Goal: Navigation & Orientation: Find specific page/section

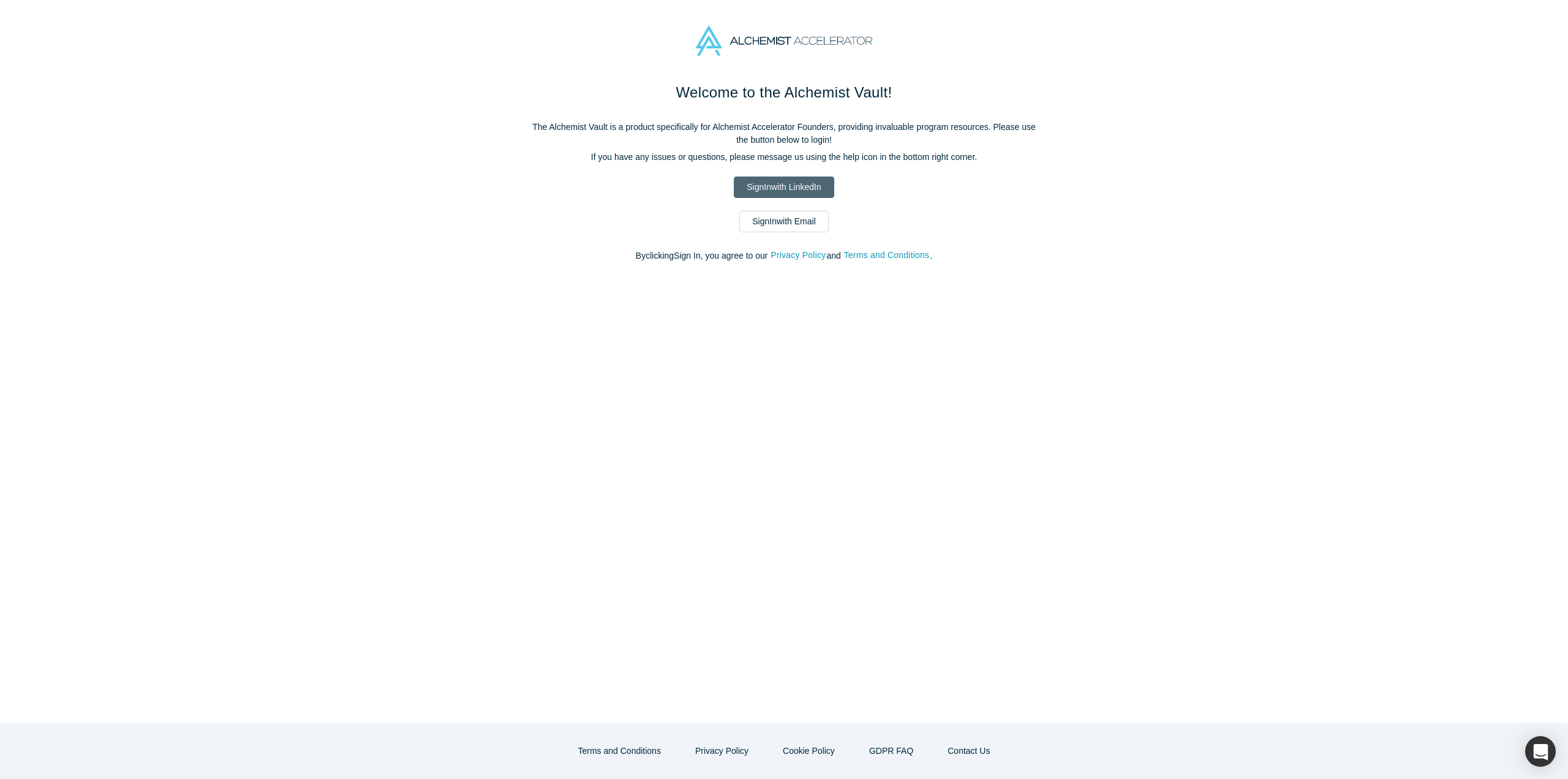
click at [793, 185] on link "Sign In with LinkedIn" at bounding box center [783, 187] width 100 height 22
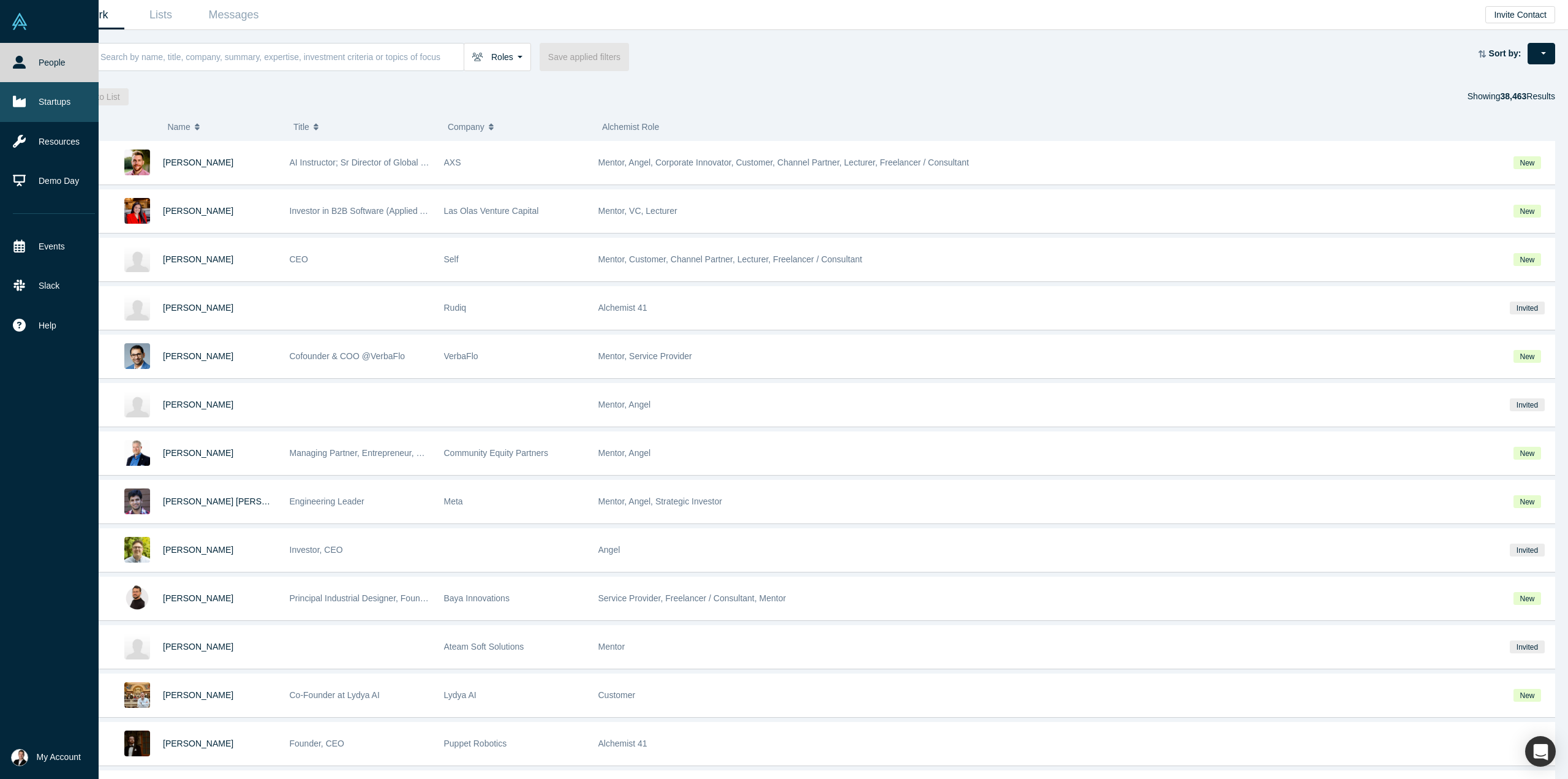
click at [60, 103] on link "Startups" at bounding box center [54, 102] width 108 height 39
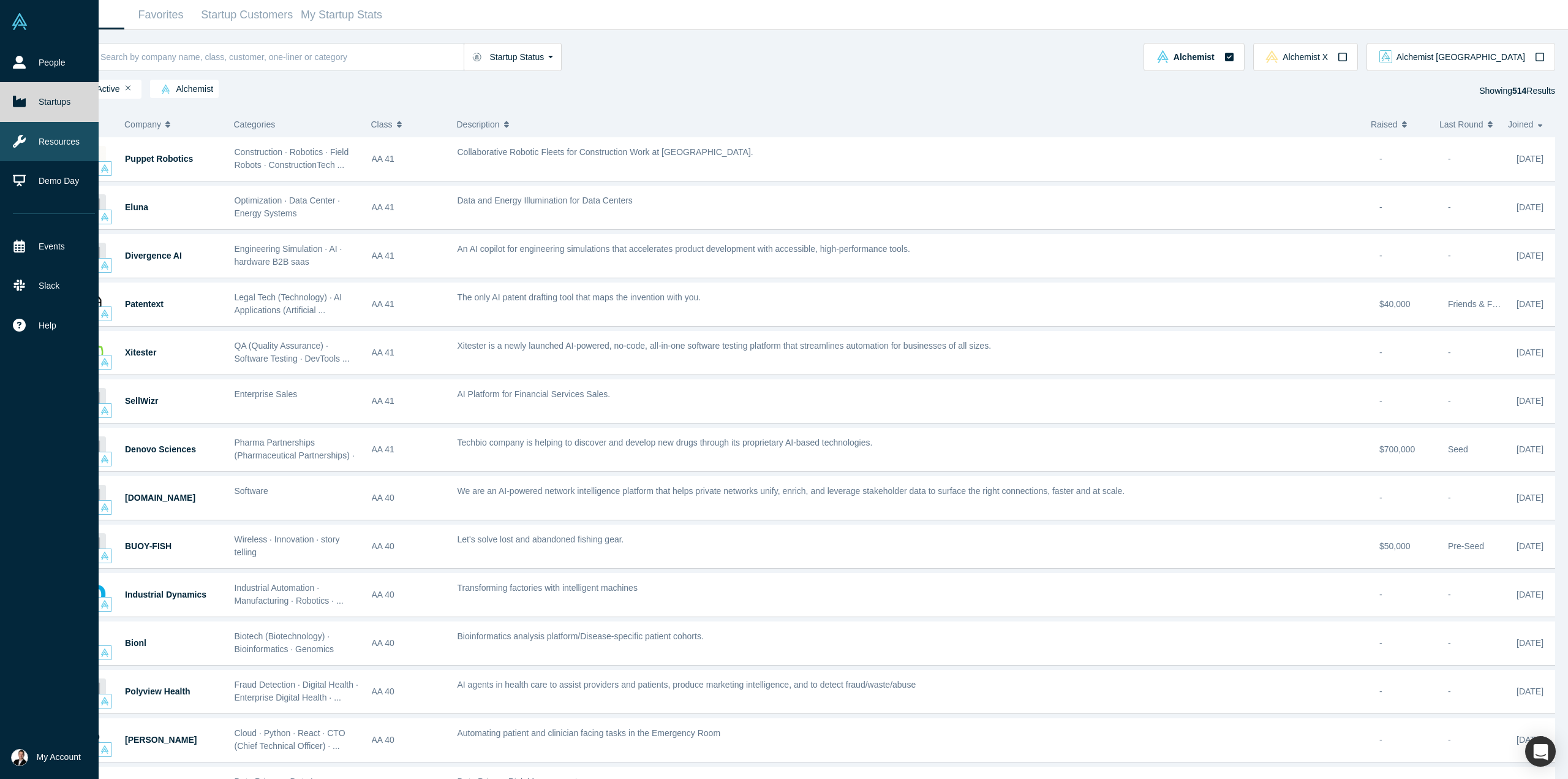
click at [73, 138] on link "Resources" at bounding box center [54, 141] width 108 height 39
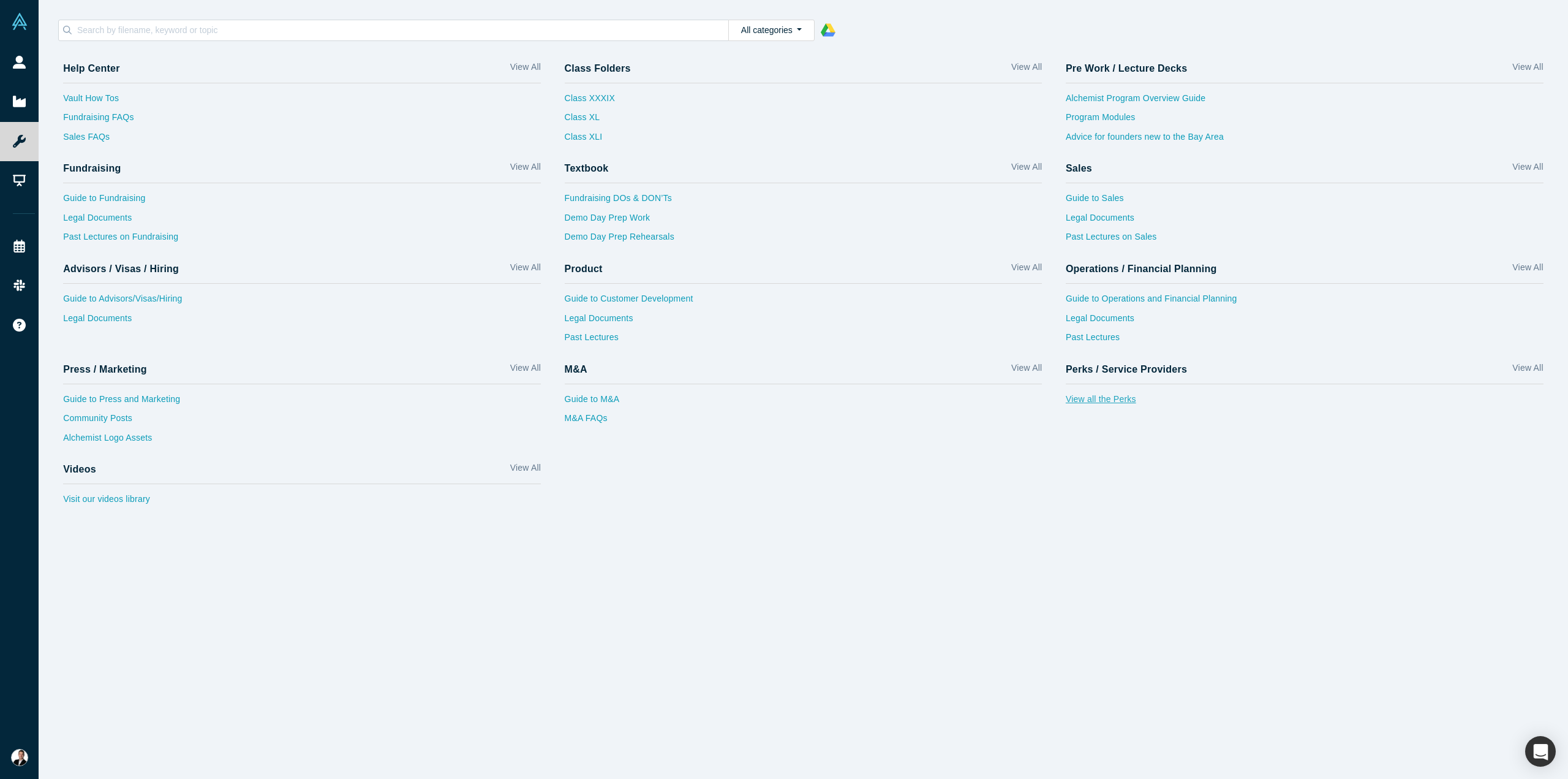
click at [1084, 403] on link "View all the Perks" at bounding box center [1305, 403] width 478 height 20
